Goal: Task Accomplishment & Management: Manage account settings

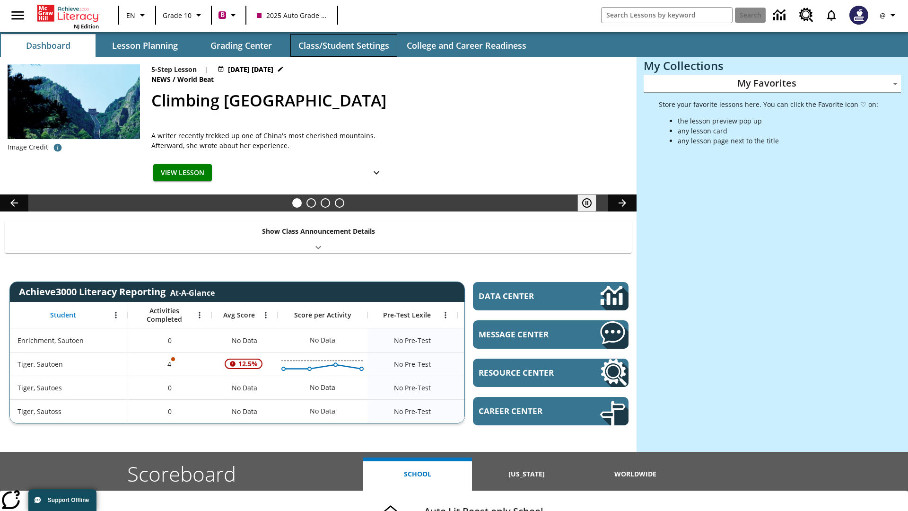
click at [343, 45] on button "Class/Student Settings" at bounding box center [343, 45] width 107 height 23
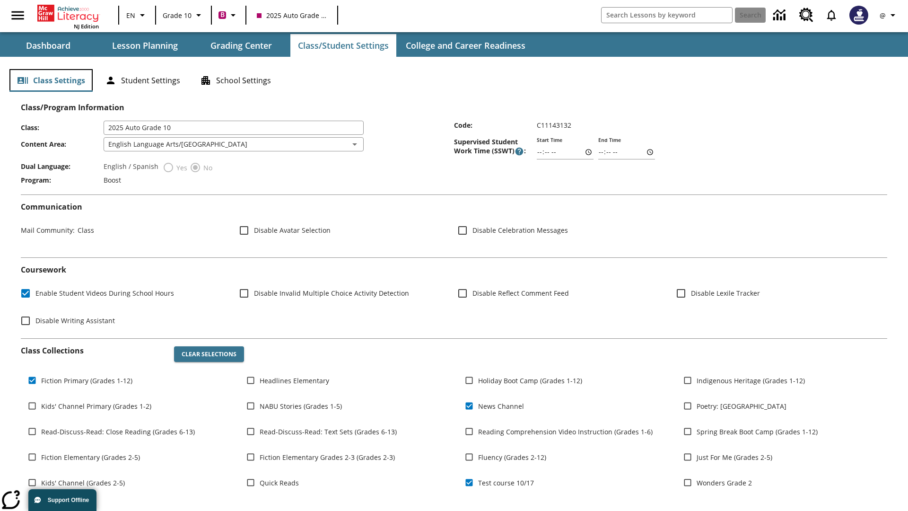
click at [51, 80] on button "Class Settings" at bounding box center [50, 80] width 83 height 23
type input "17:35"
type input "14:22"
